Goal: Communication & Community: Answer question/provide support

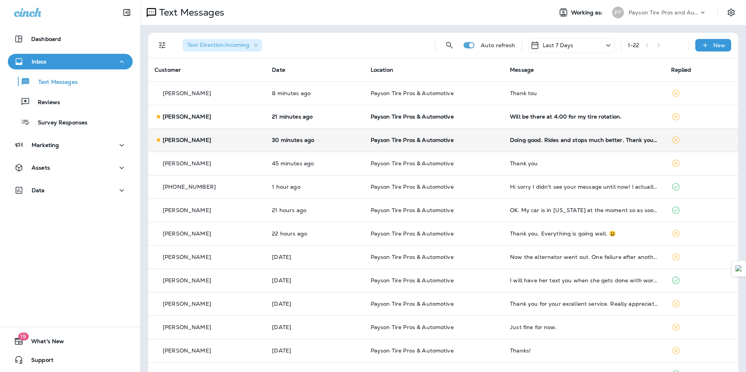
click at [557, 148] on td "Doing good. Rides and stops much better. Thank you!!!" at bounding box center [584, 139] width 161 height 23
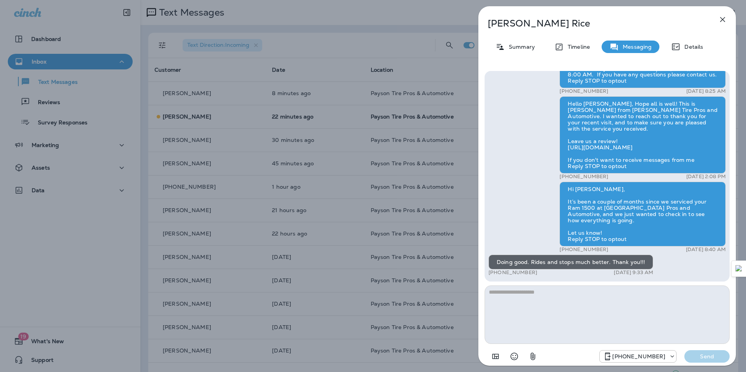
click at [722, 22] on icon "button" at bounding box center [722, 19] width 9 height 9
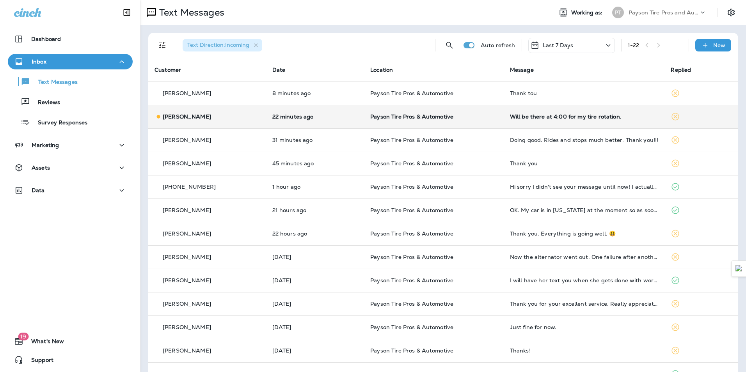
click at [575, 121] on td "Will be there at 4:00 for my tire rotation." at bounding box center [584, 116] width 161 height 23
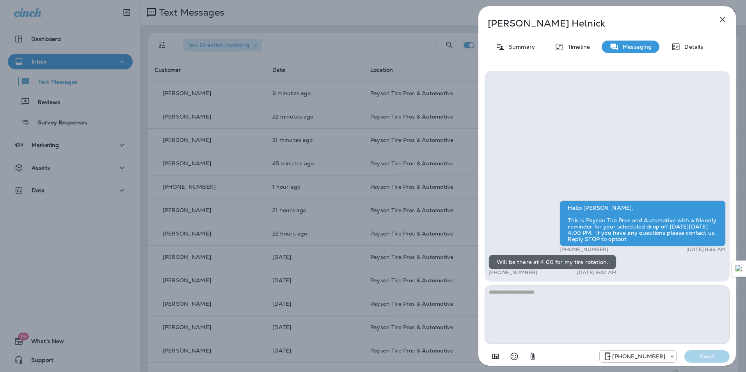
click at [725, 19] on icon "button" at bounding box center [722, 19] width 9 height 9
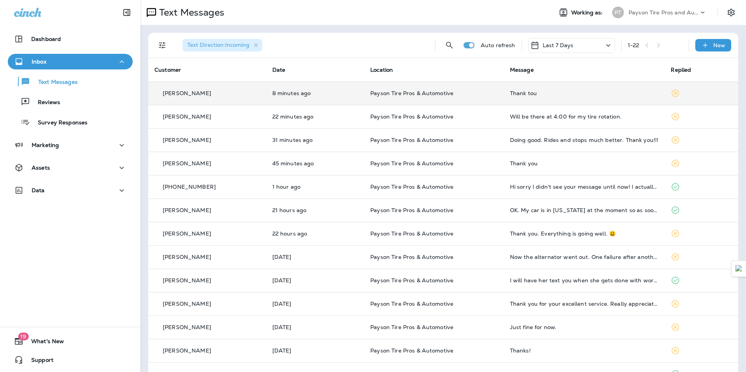
click at [631, 90] on td "Thank tou" at bounding box center [584, 93] width 161 height 23
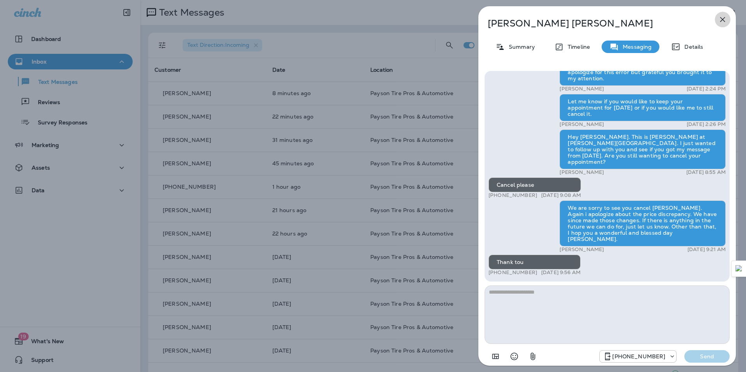
click at [724, 20] on icon "button" at bounding box center [722, 19] width 5 height 5
